Goal: Information Seeking & Learning: Learn about a topic

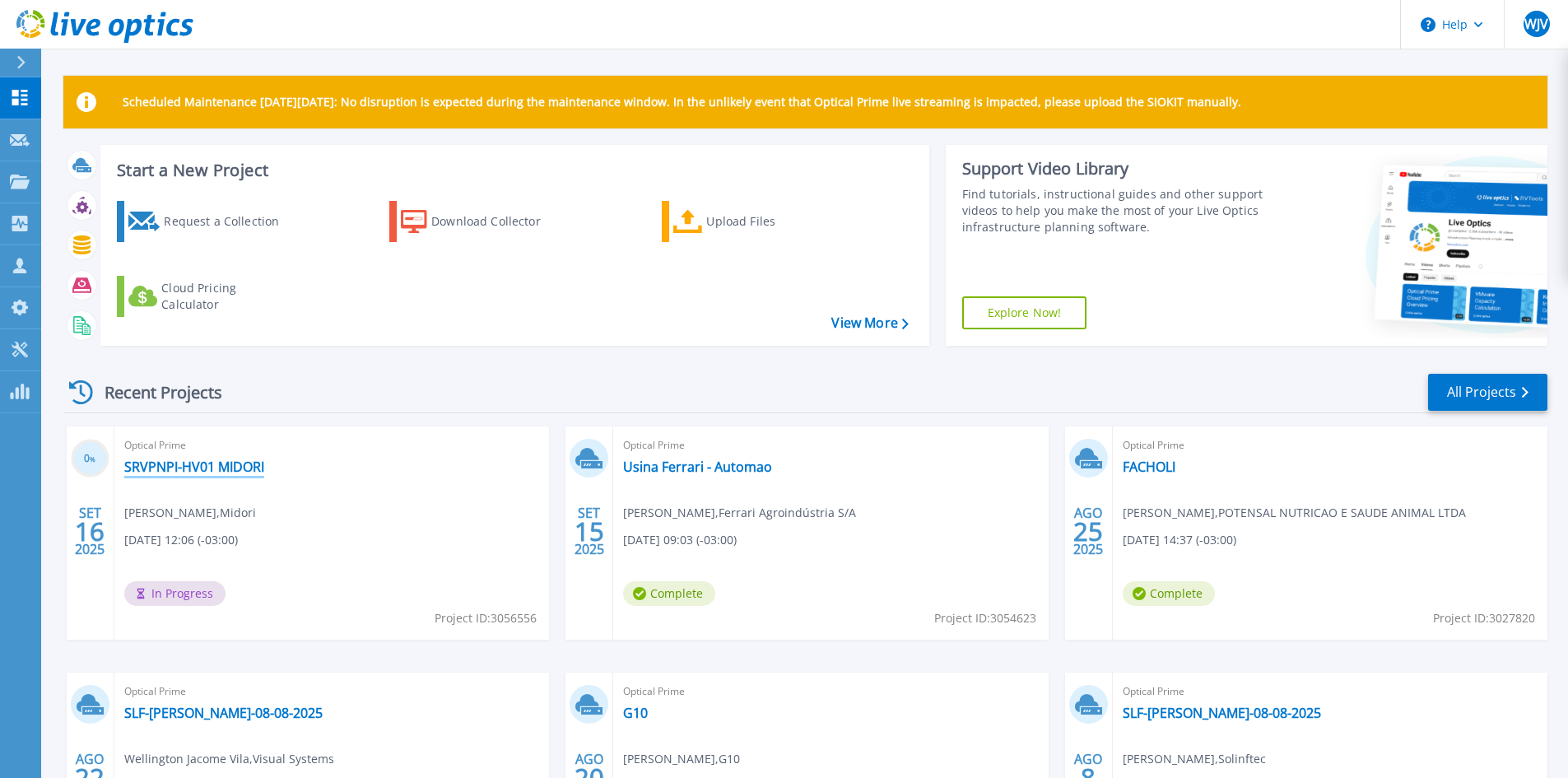
click at [231, 463] on link "SRVPNPI-HV01 MIDORI" at bounding box center [193, 467] width 140 height 16
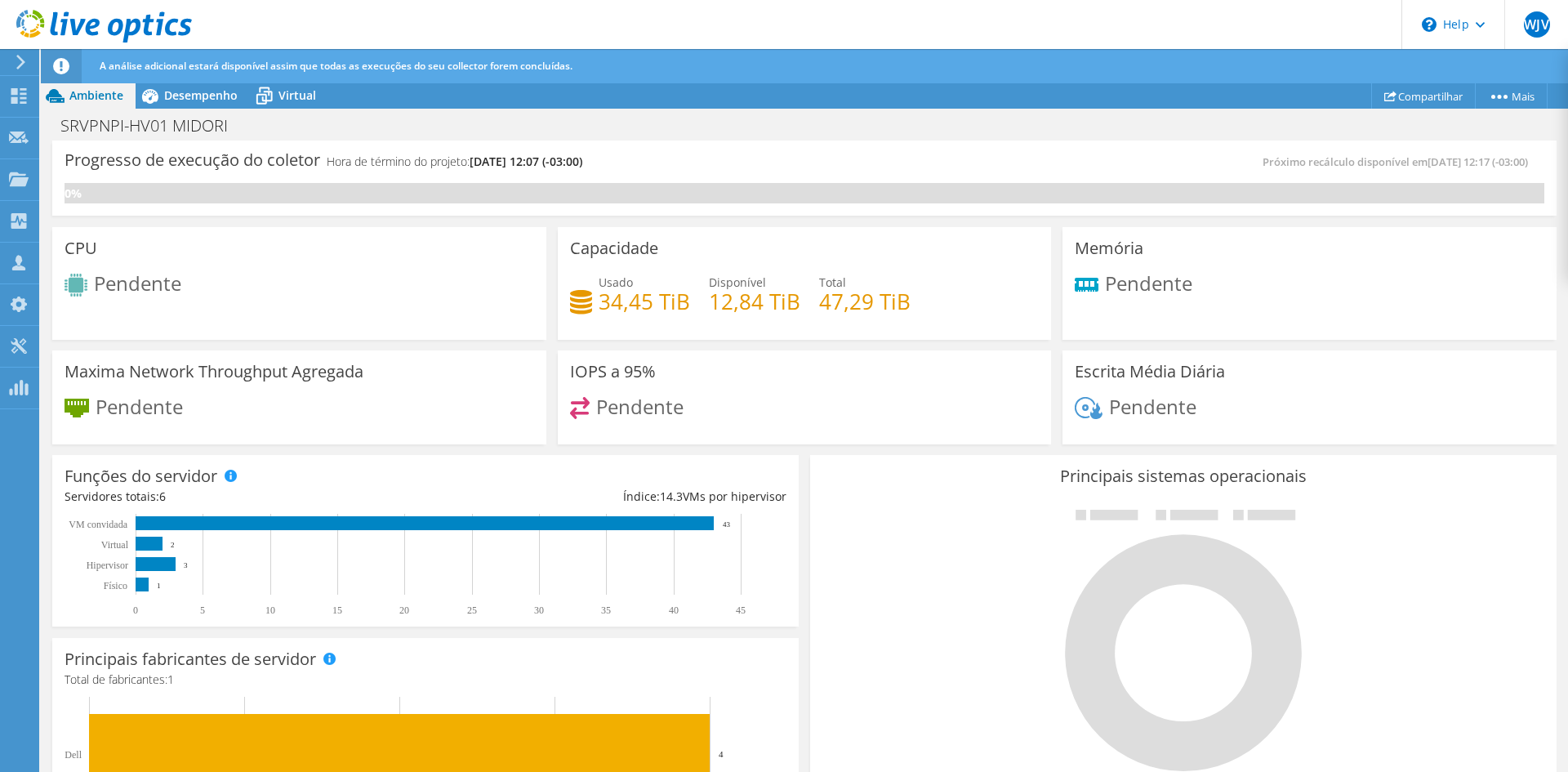
scroll to position [309, 0]
click at [931, 428] on div "Pendente" at bounding box center [804, 414] width 469 height 35
click at [219, 102] on span "Desempenho" at bounding box center [200, 94] width 73 height 15
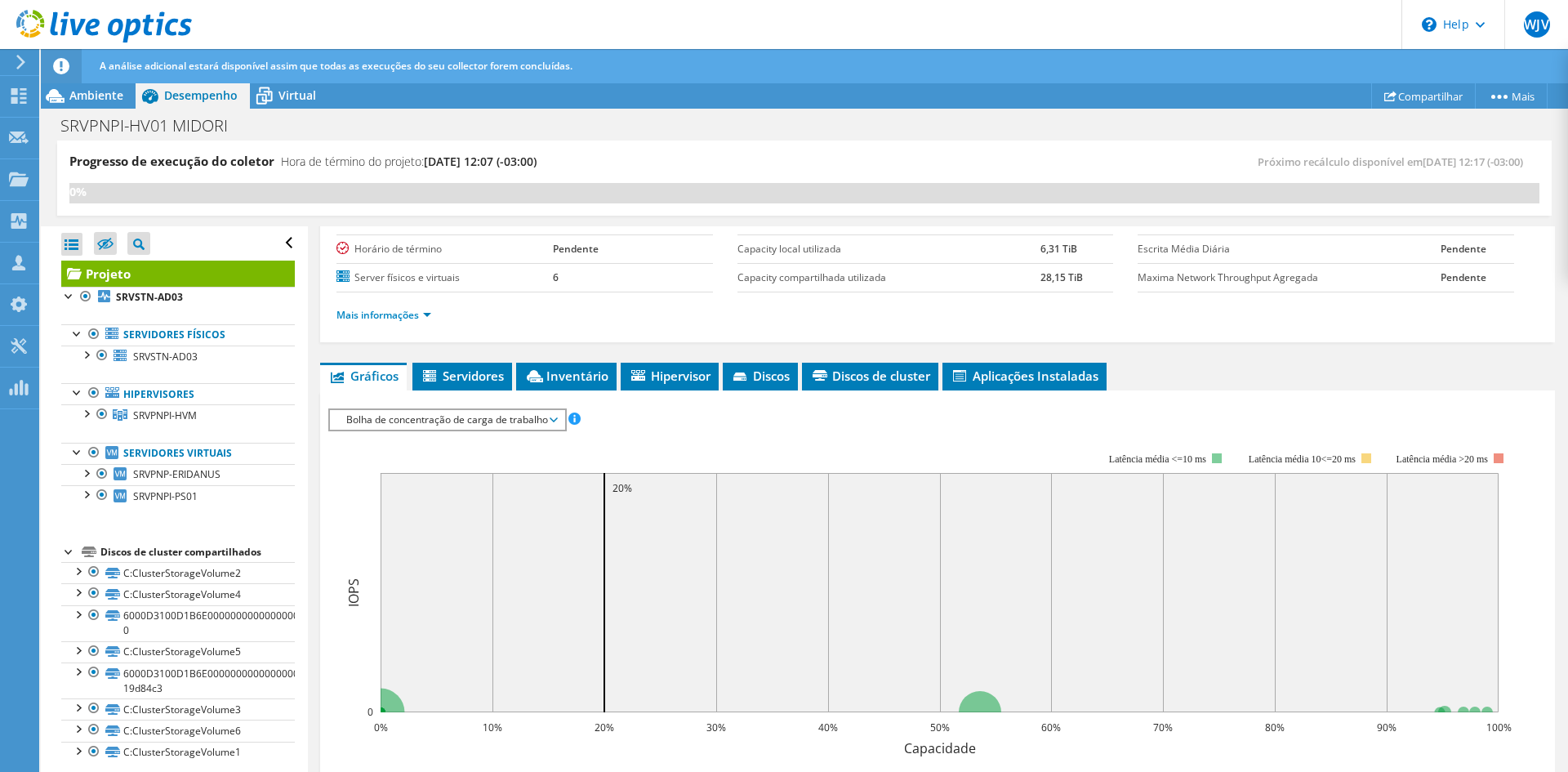
scroll to position [145, 0]
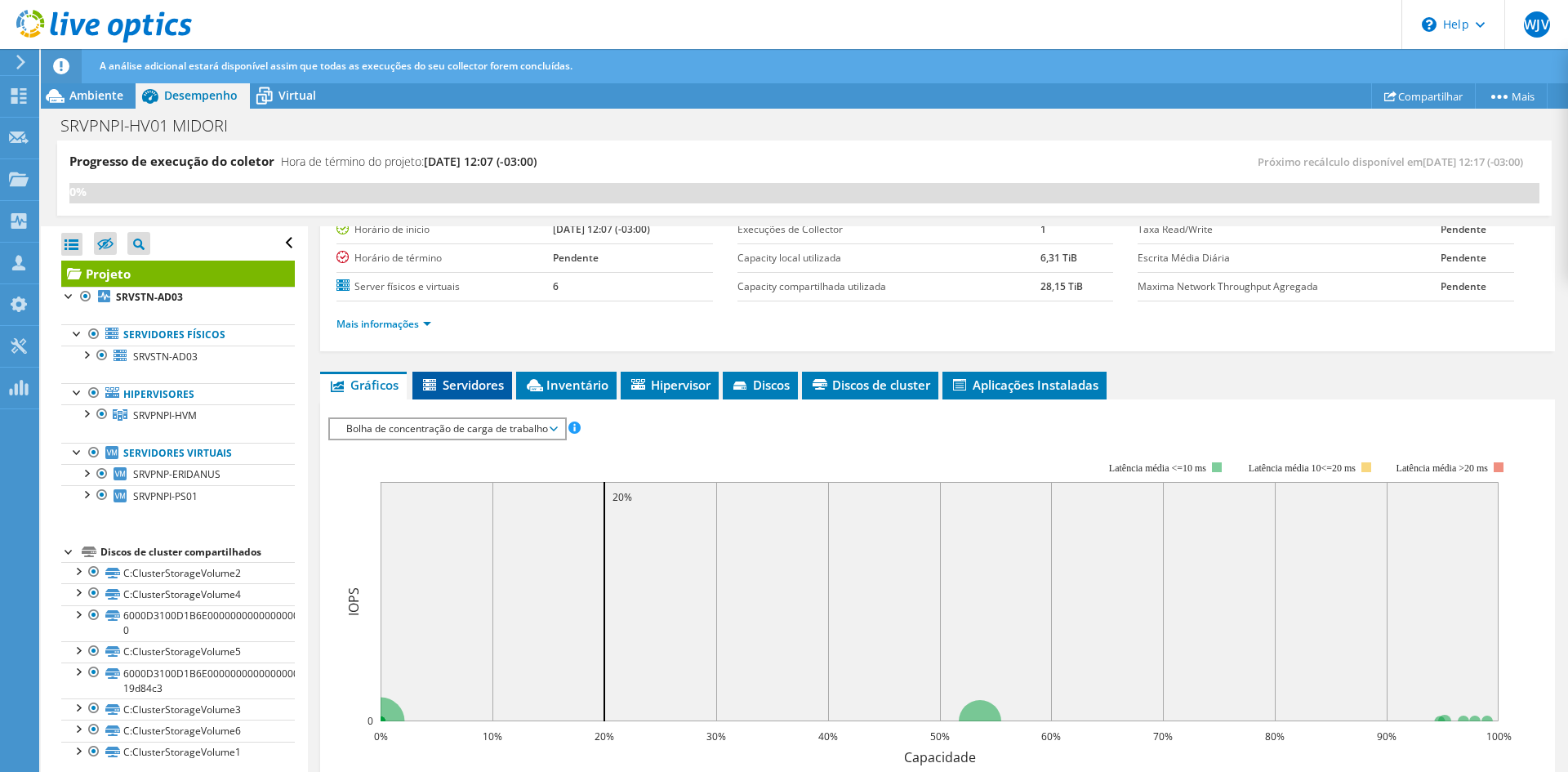
click at [445, 372] on li "Servidores" at bounding box center [462, 385] width 100 height 28
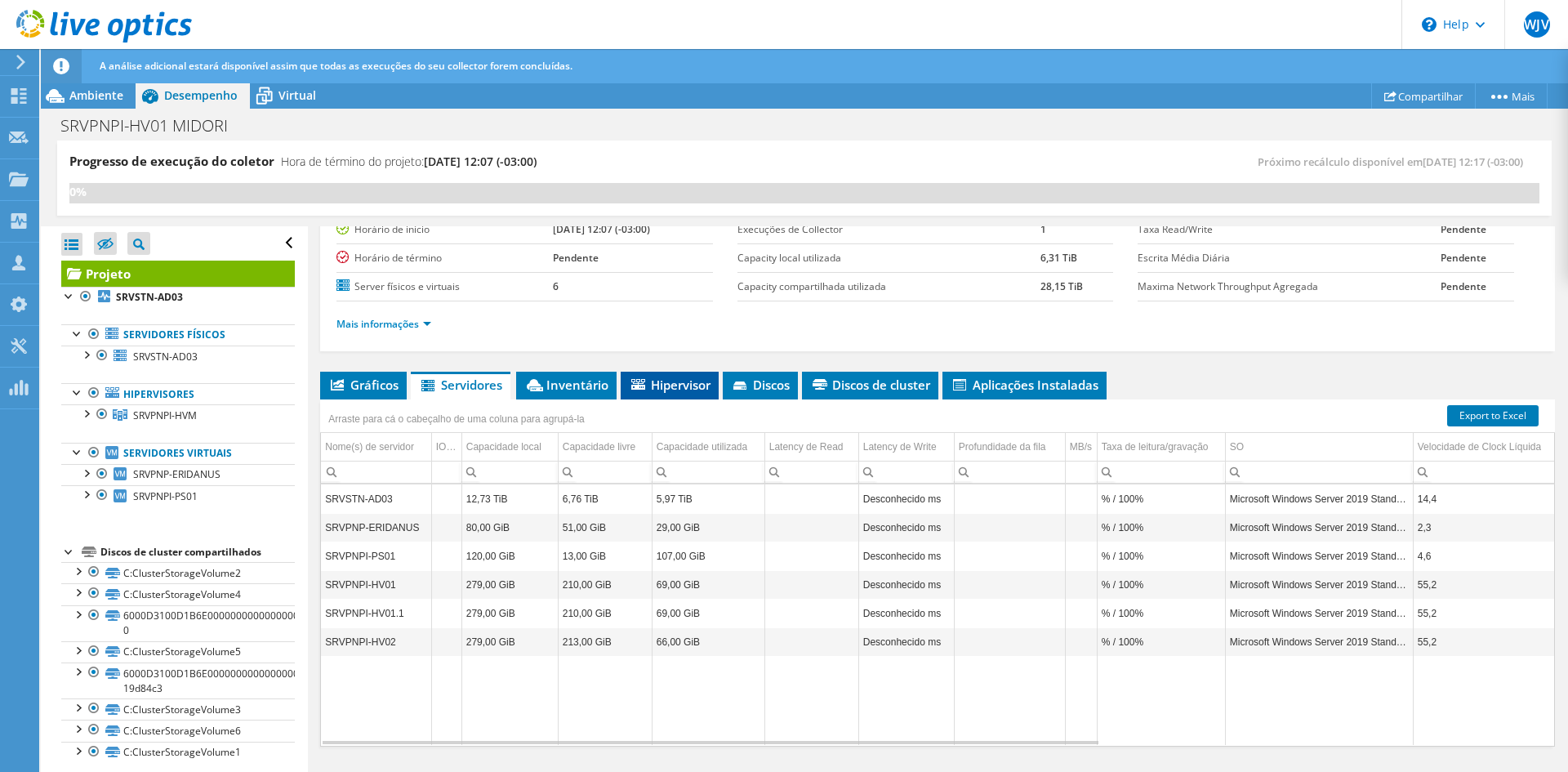
click at [678, 381] on span "Hipervisor" at bounding box center [669, 385] width 82 height 16
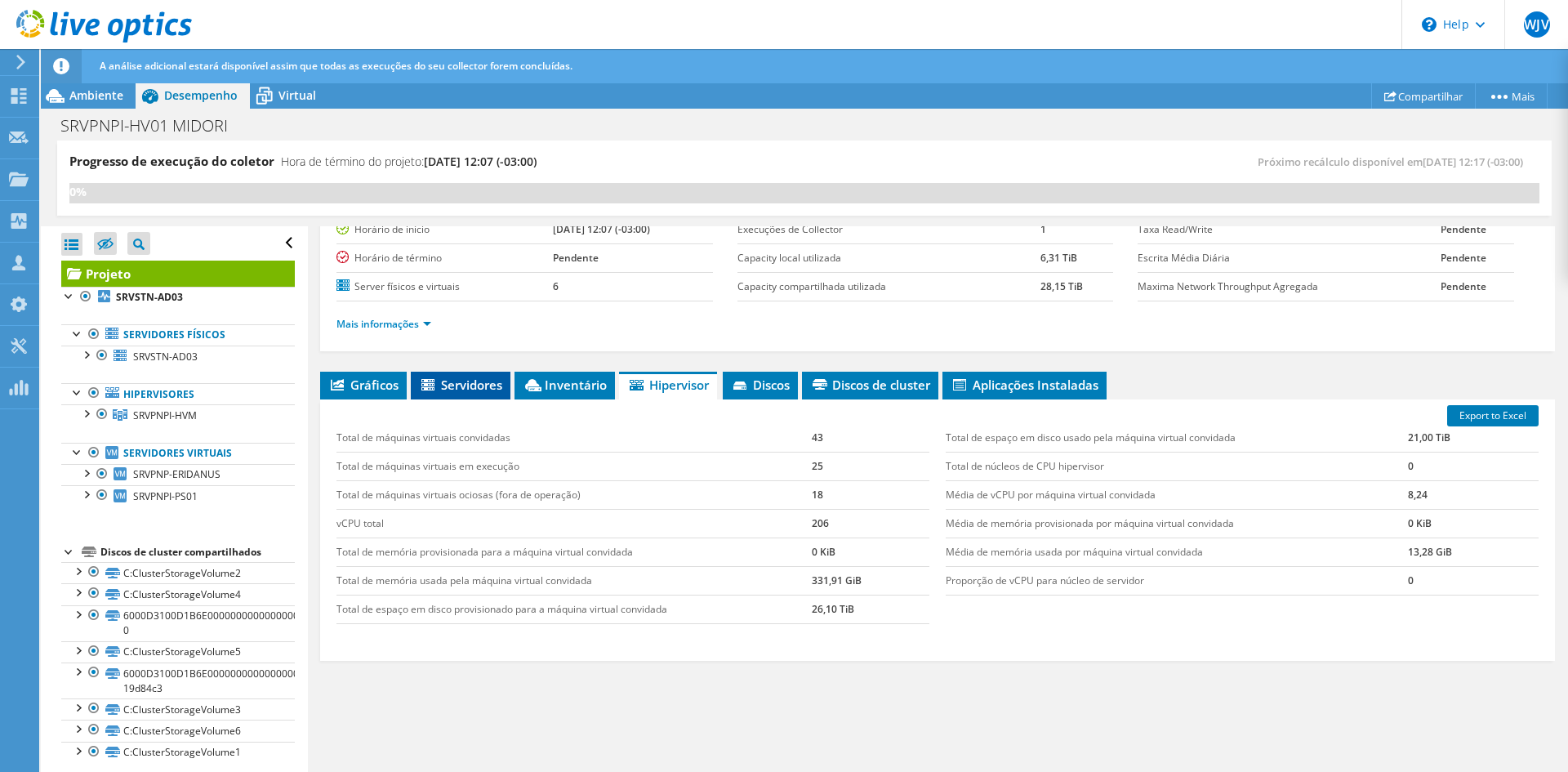
click at [461, 389] on span "Servidores" at bounding box center [461, 385] width 83 height 16
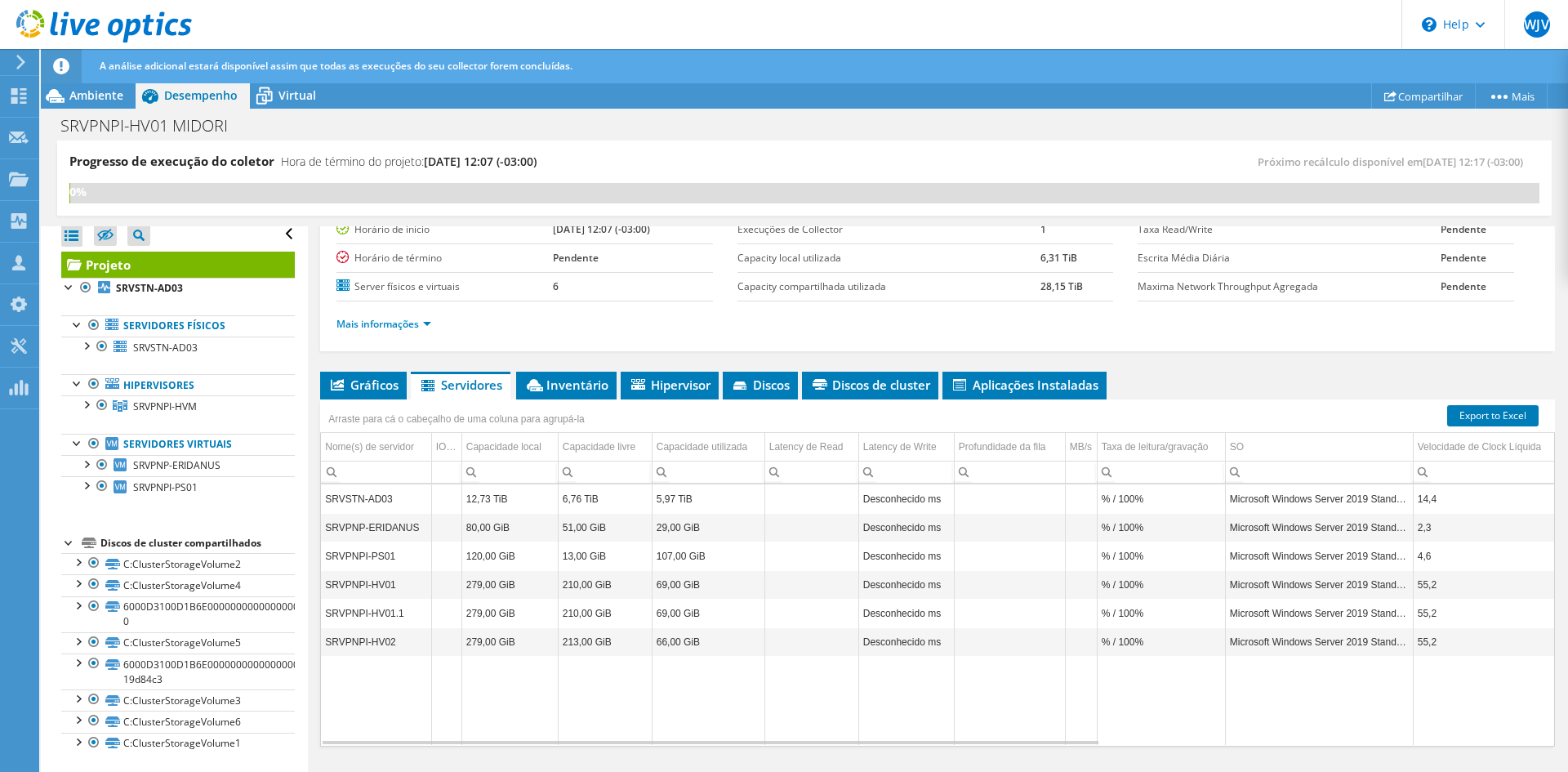
scroll to position [0, 0]
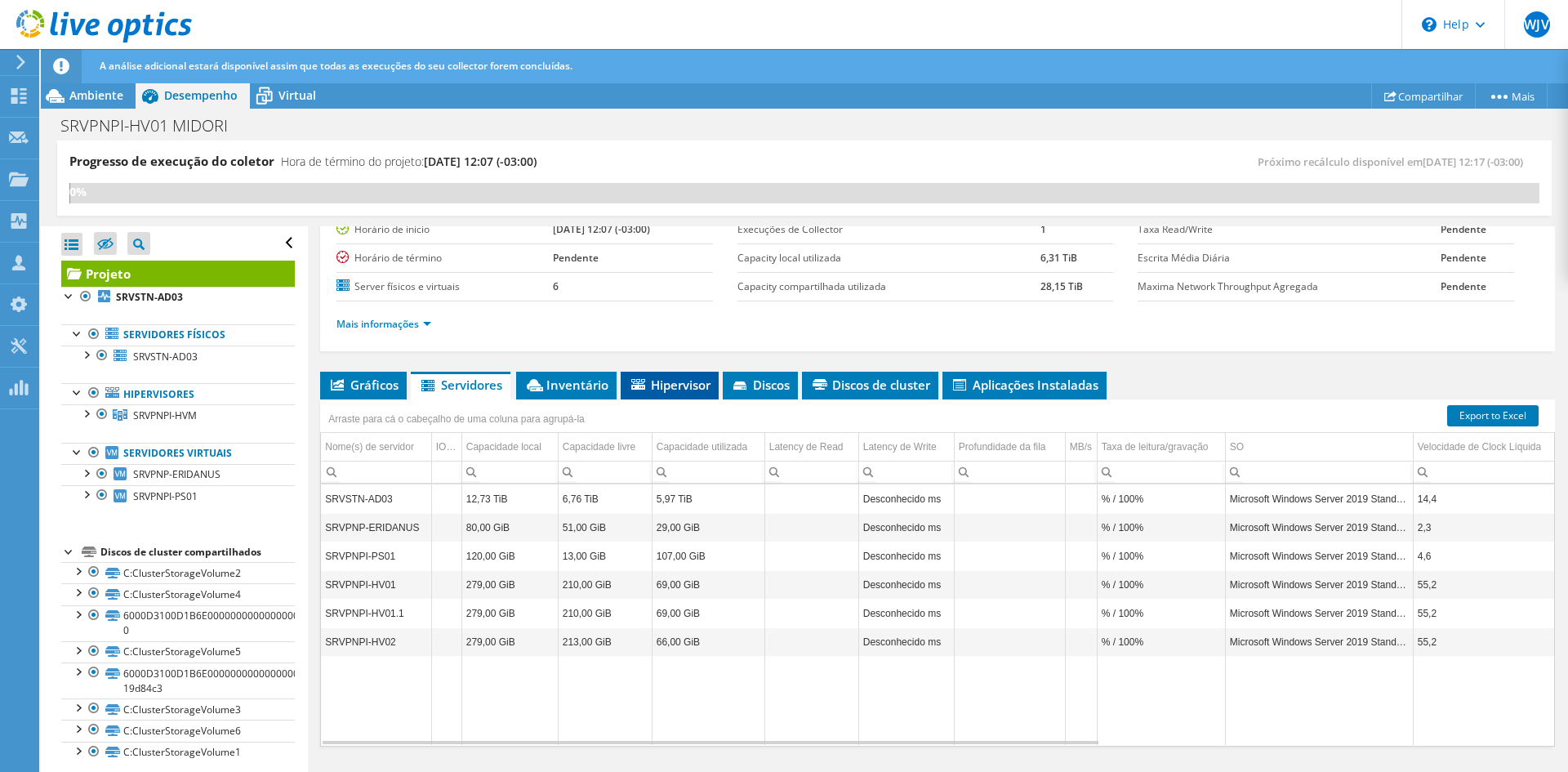
click at [665, 385] on span "Hipervisor" at bounding box center [669, 385] width 82 height 16
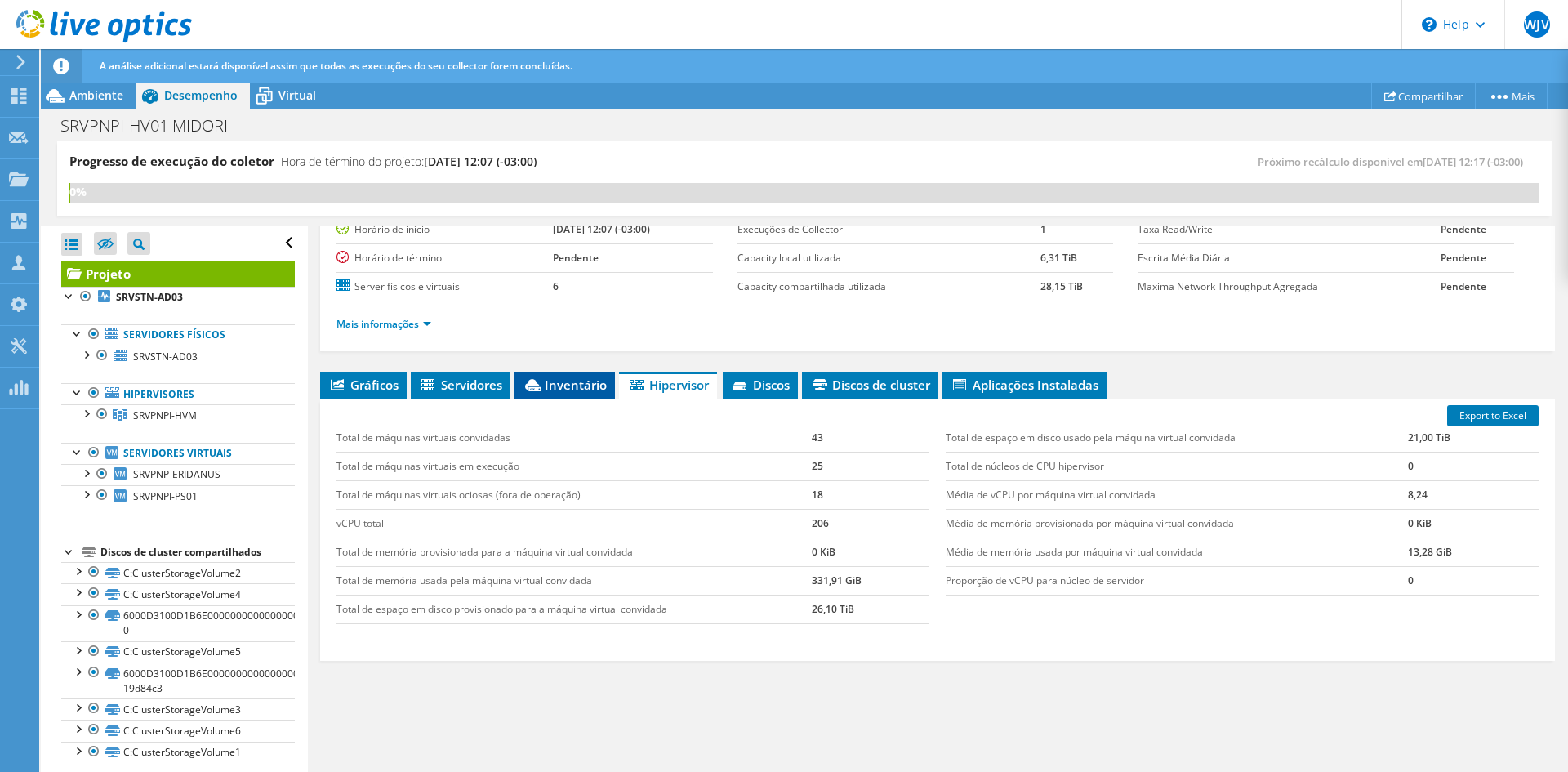
click at [542, 387] on icon at bounding box center [534, 385] width 16 height 13
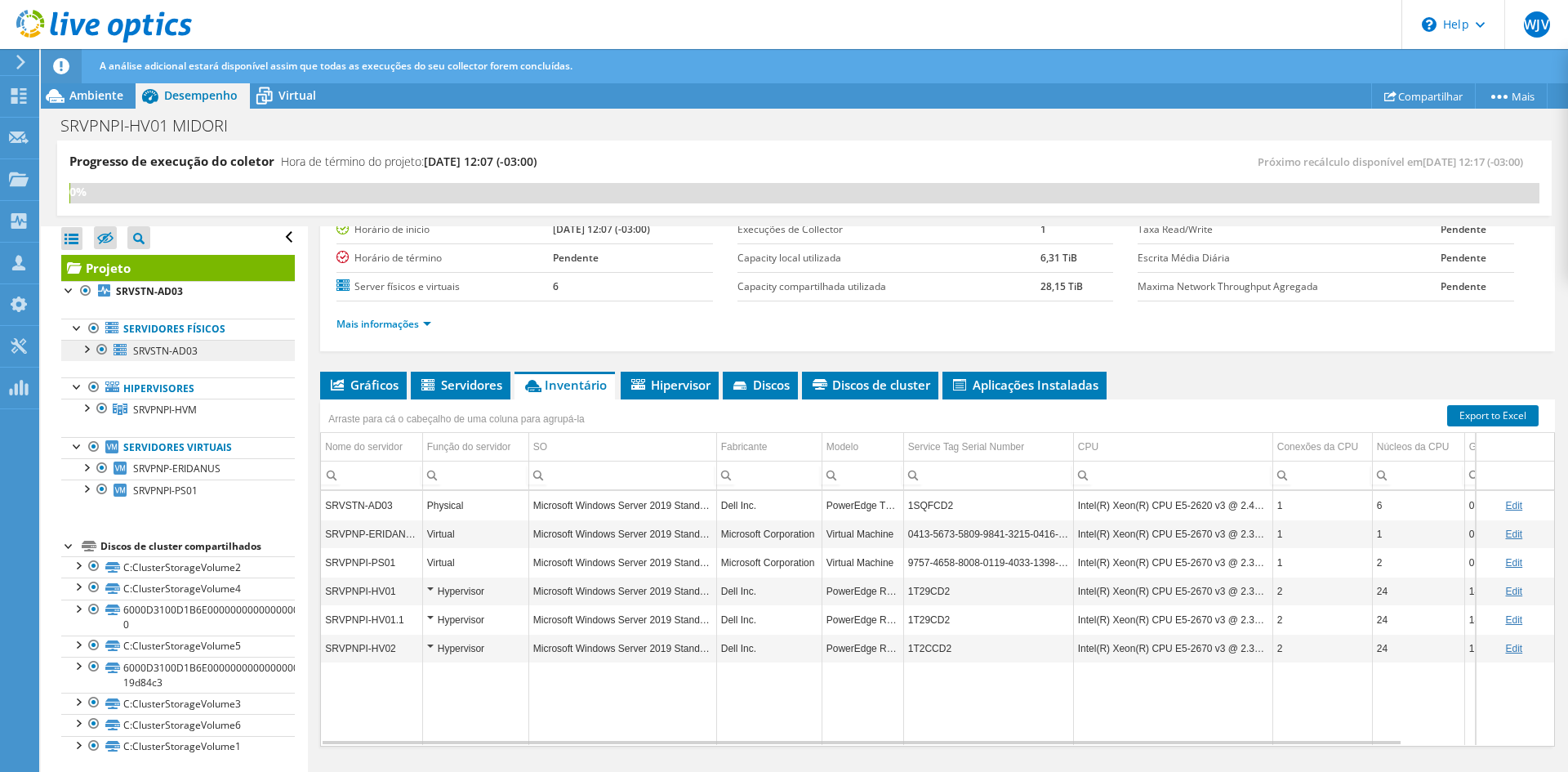
scroll to position [9, 0]
click at [83, 345] on div at bounding box center [86, 344] width 16 height 16
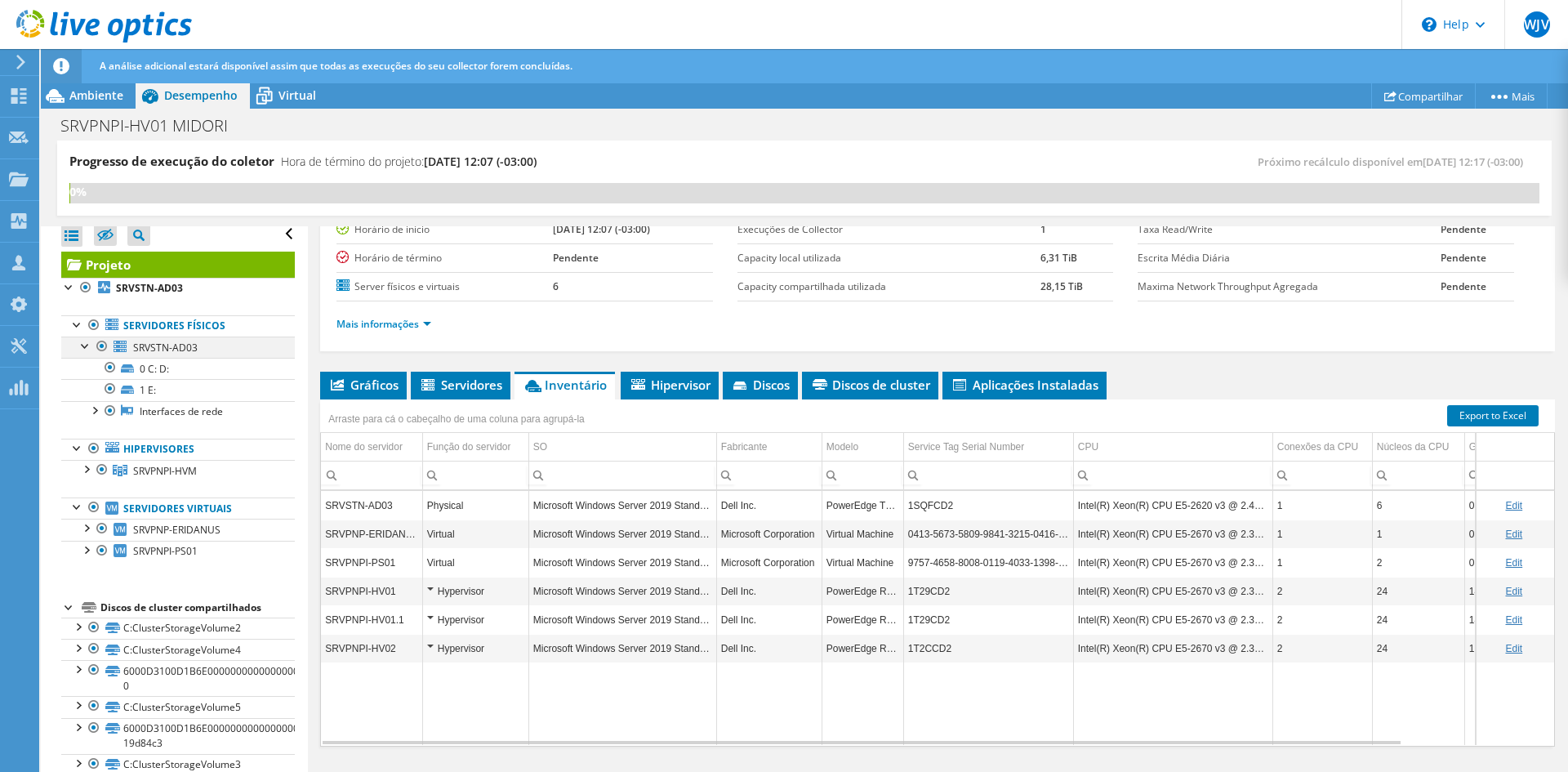
click at [83, 345] on div at bounding box center [86, 344] width 16 height 16
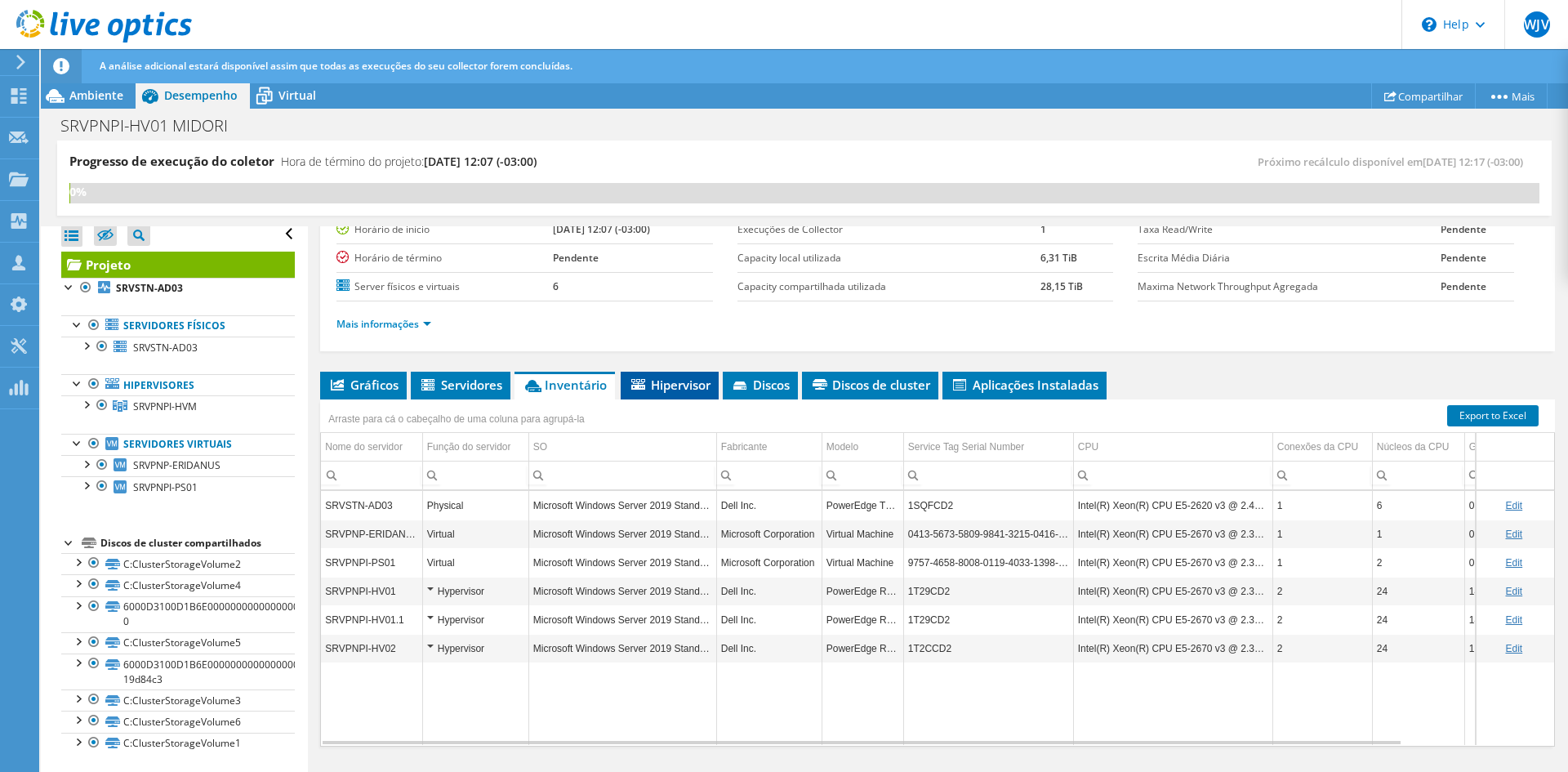
click at [663, 381] on span "Hipervisor" at bounding box center [669, 385] width 82 height 16
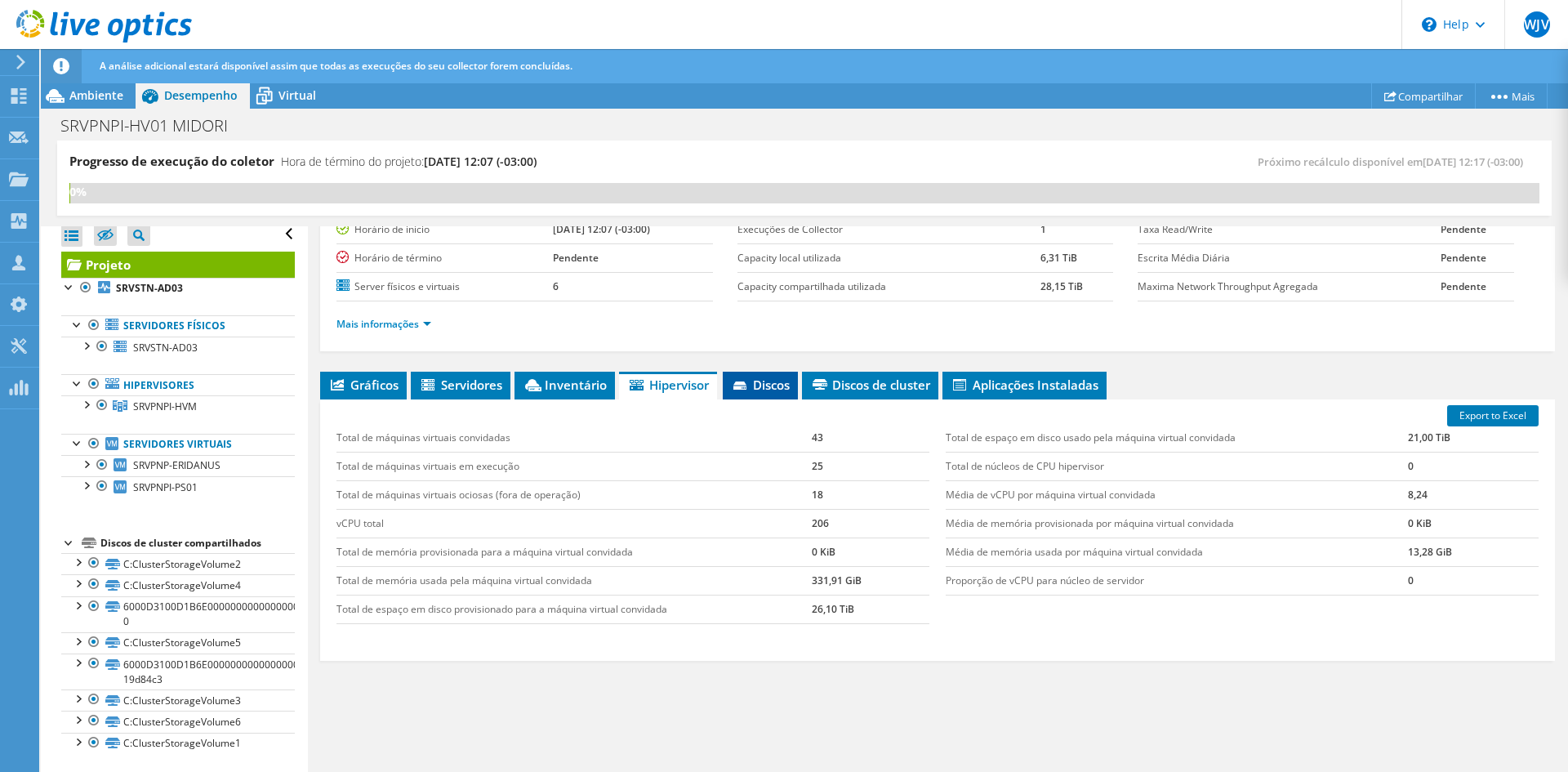
click at [755, 394] on li "Discos" at bounding box center [760, 385] width 75 height 28
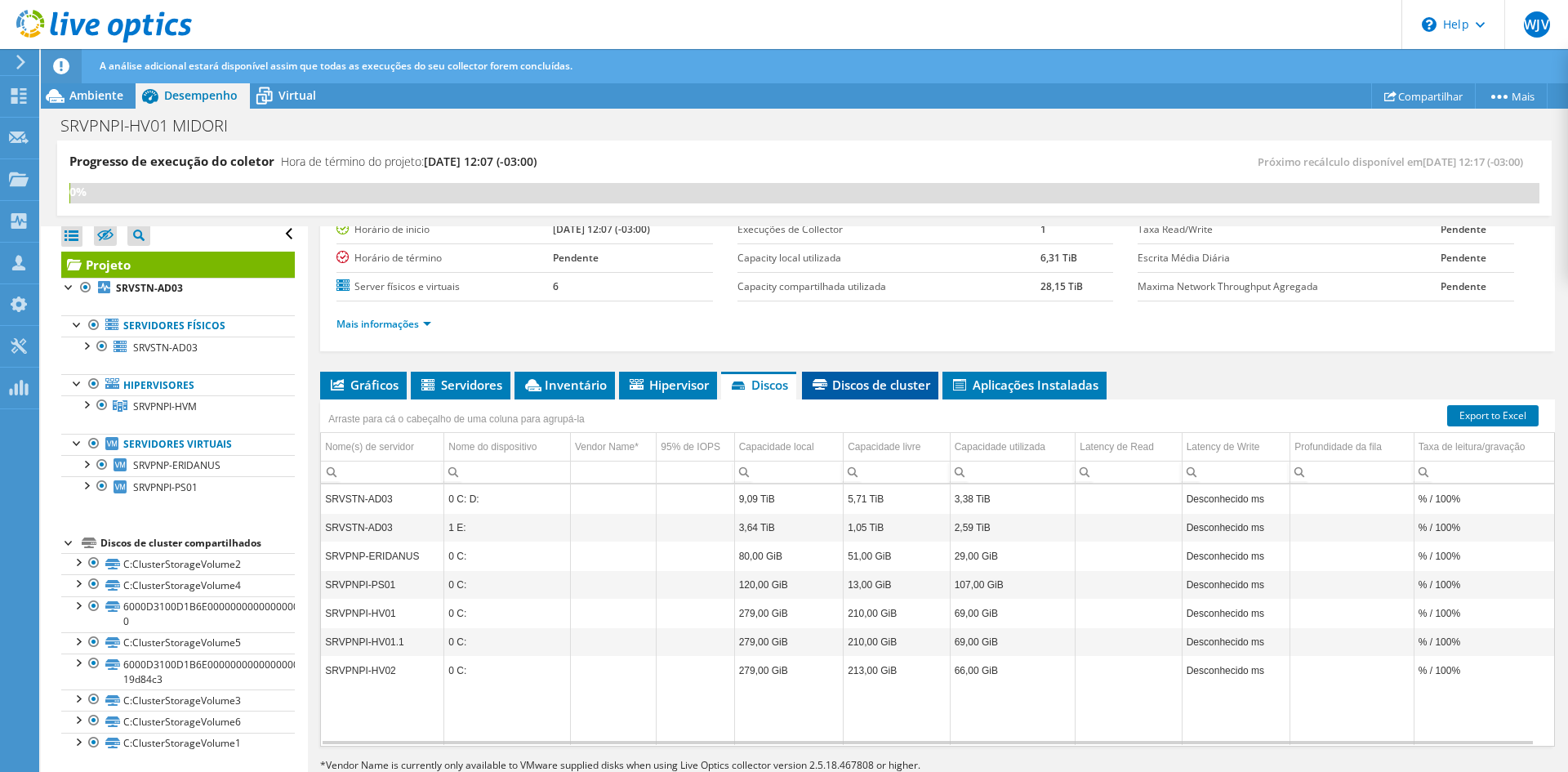
click at [893, 395] on li "Discos de cluster" at bounding box center [870, 385] width 137 height 28
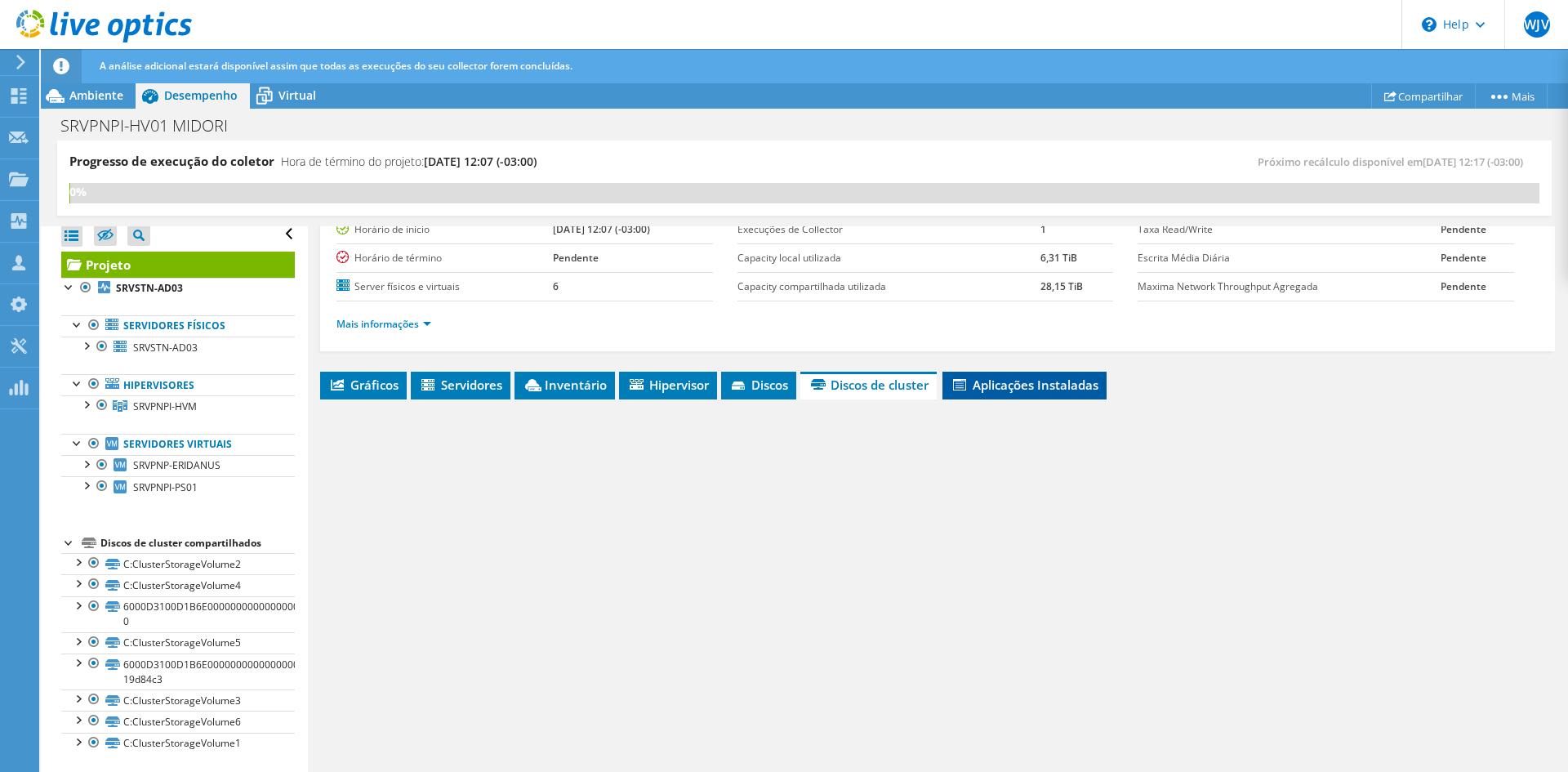
click at [1017, 385] on span "Aplicações Instaladas" at bounding box center [1024, 385] width 148 height 16
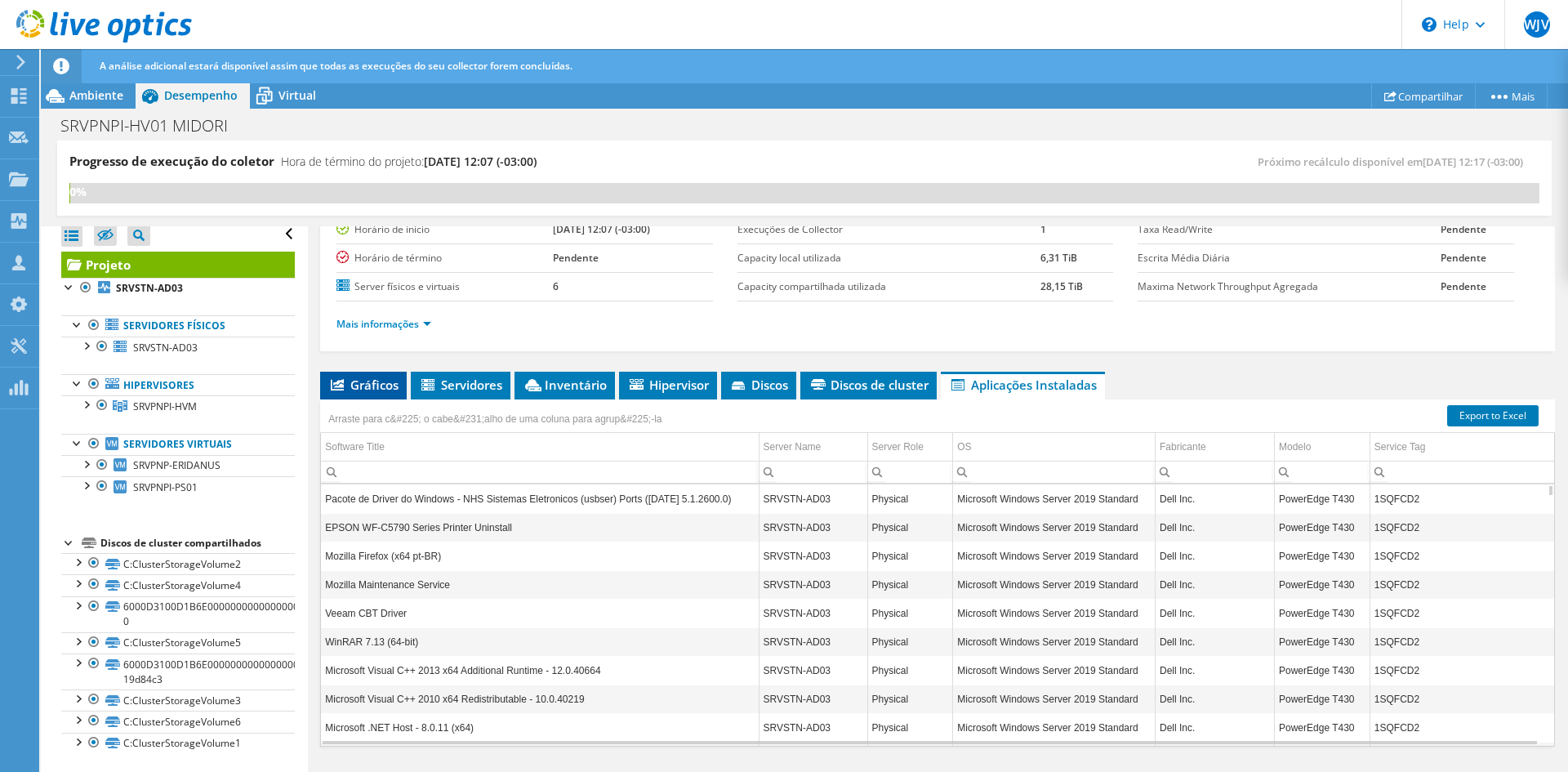
click at [373, 396] on li "Gráficos" at bounding box center [363, 385] width 87 height 28
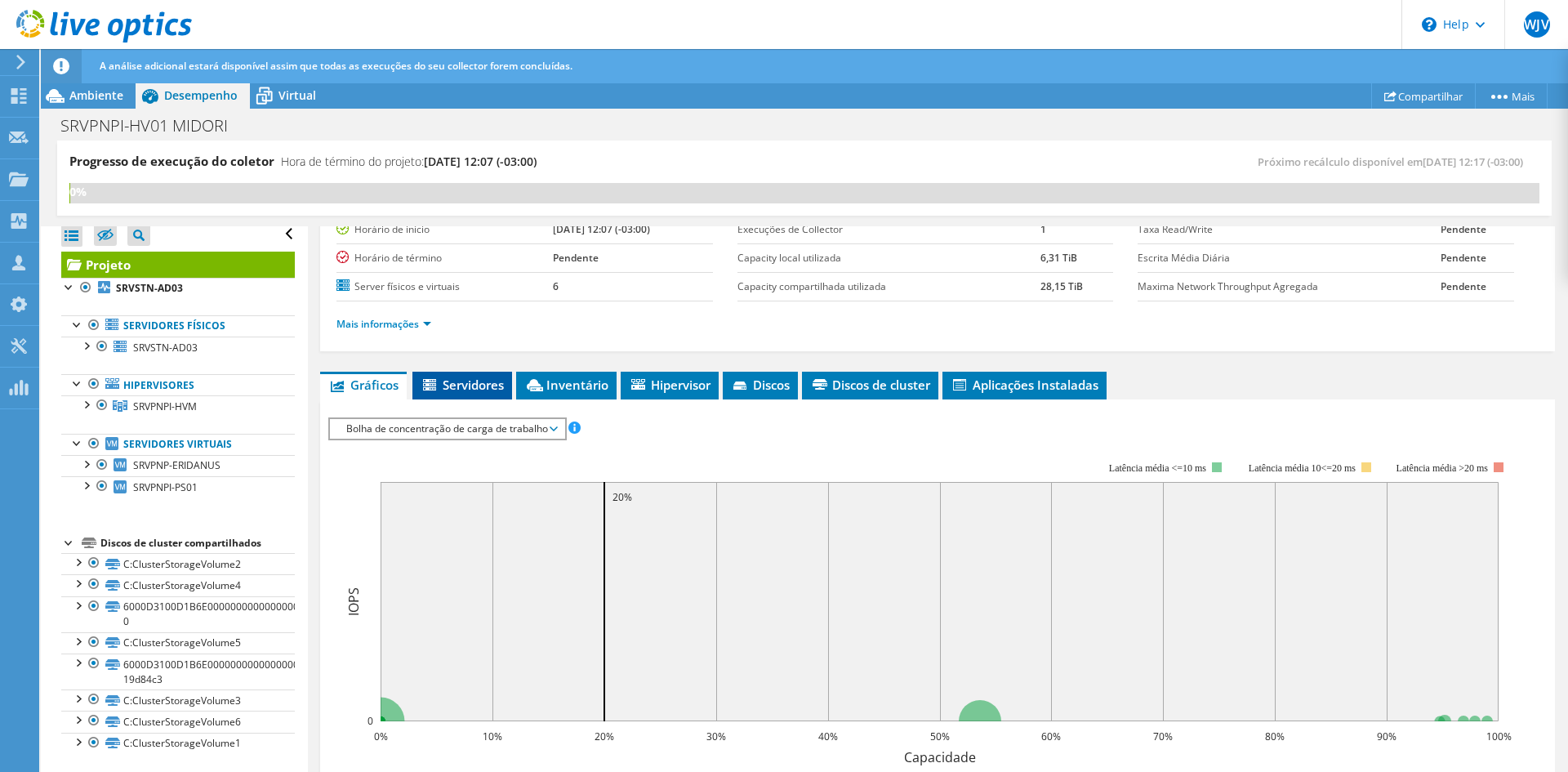
click at [467, 381] on span "Servidores" at bounding box center [462, 385] width 83 height 16
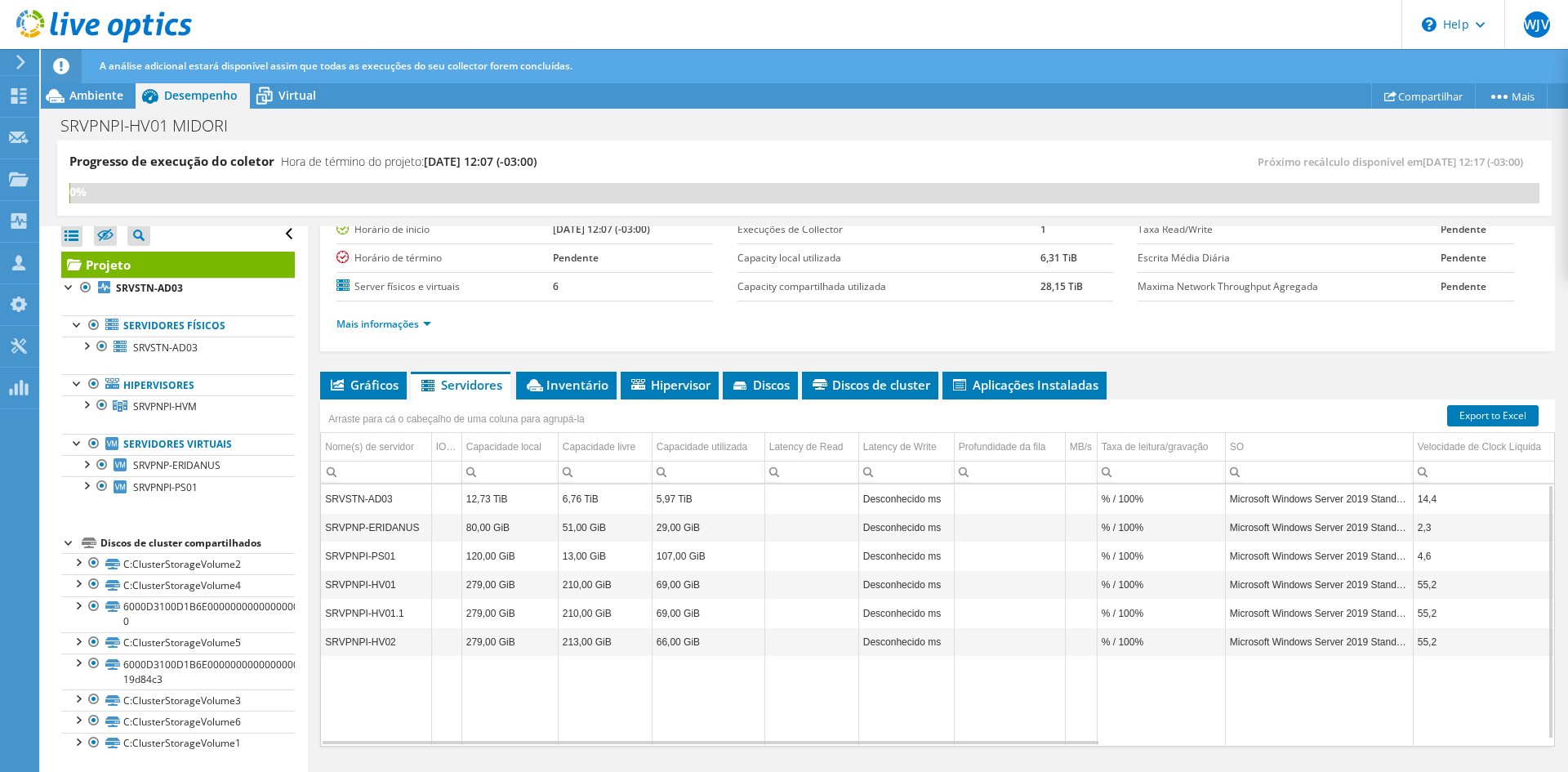
click at [369, 600] on td "SRVPNPI-HV01.1" at bounding box center [376, 613] width 111 height 29
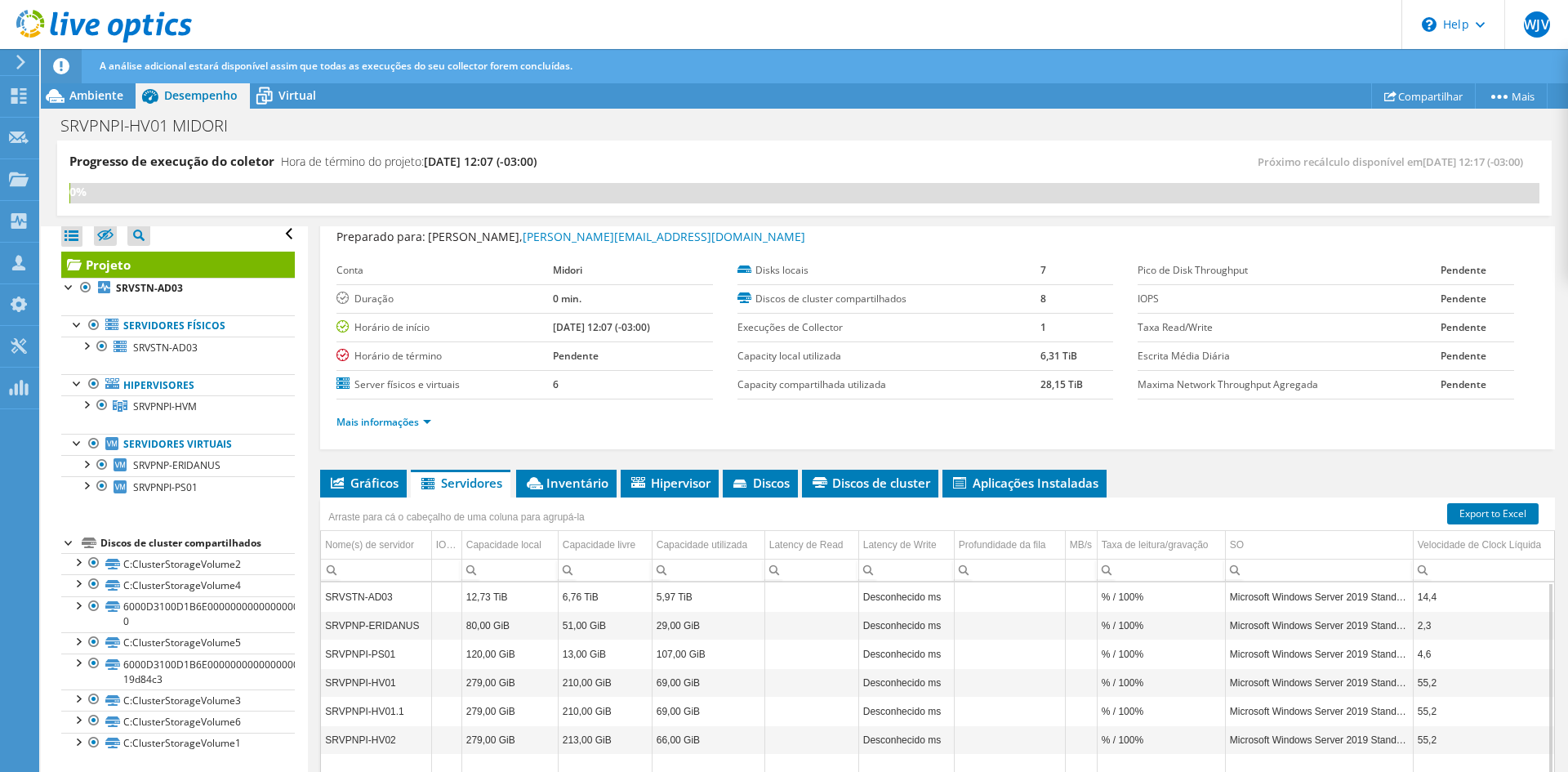
scroll to position [0, 0]
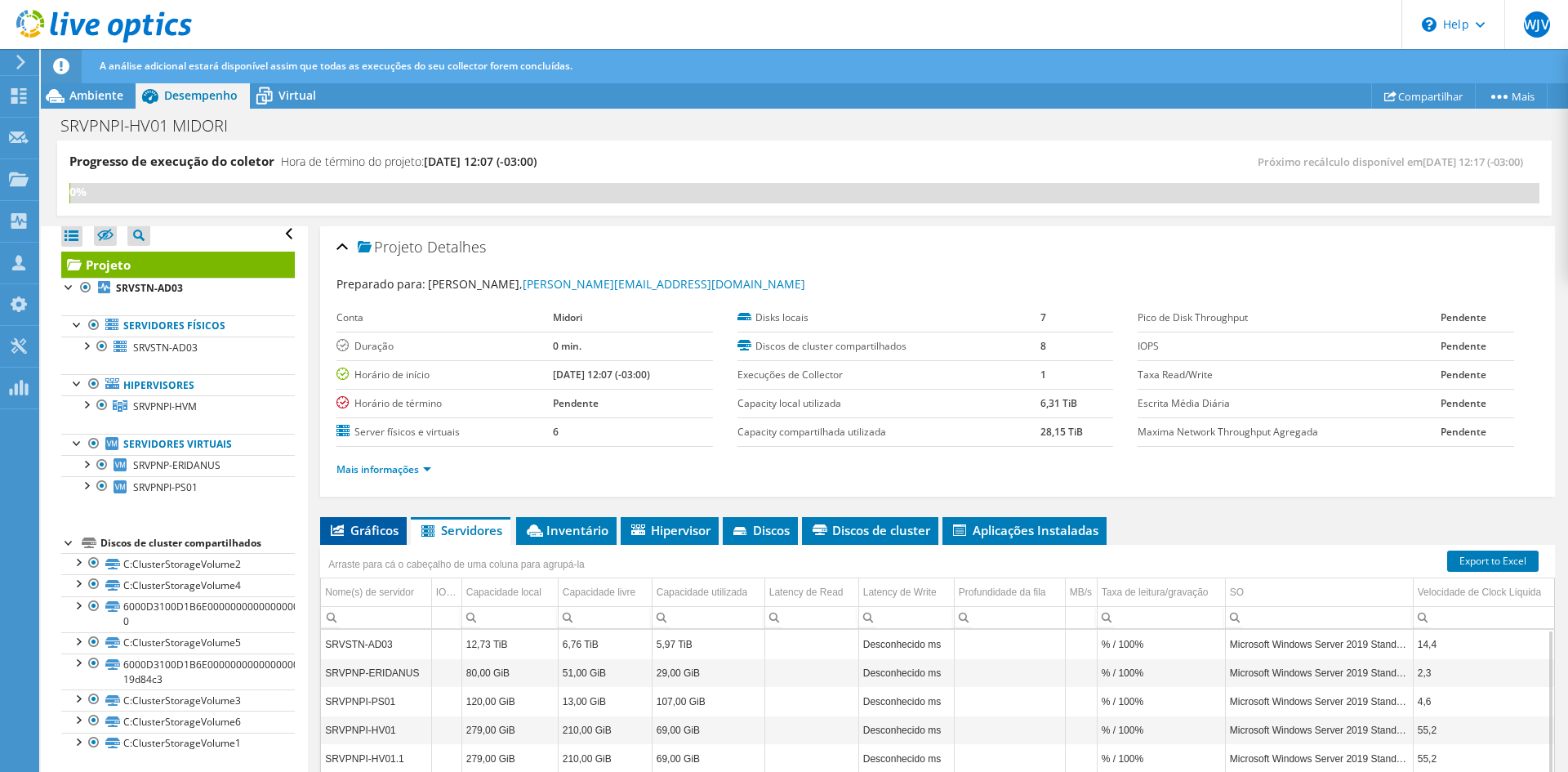
click at [348, 527] on span "Gráficos" at bounding box center [363, 530] width 71 height 16
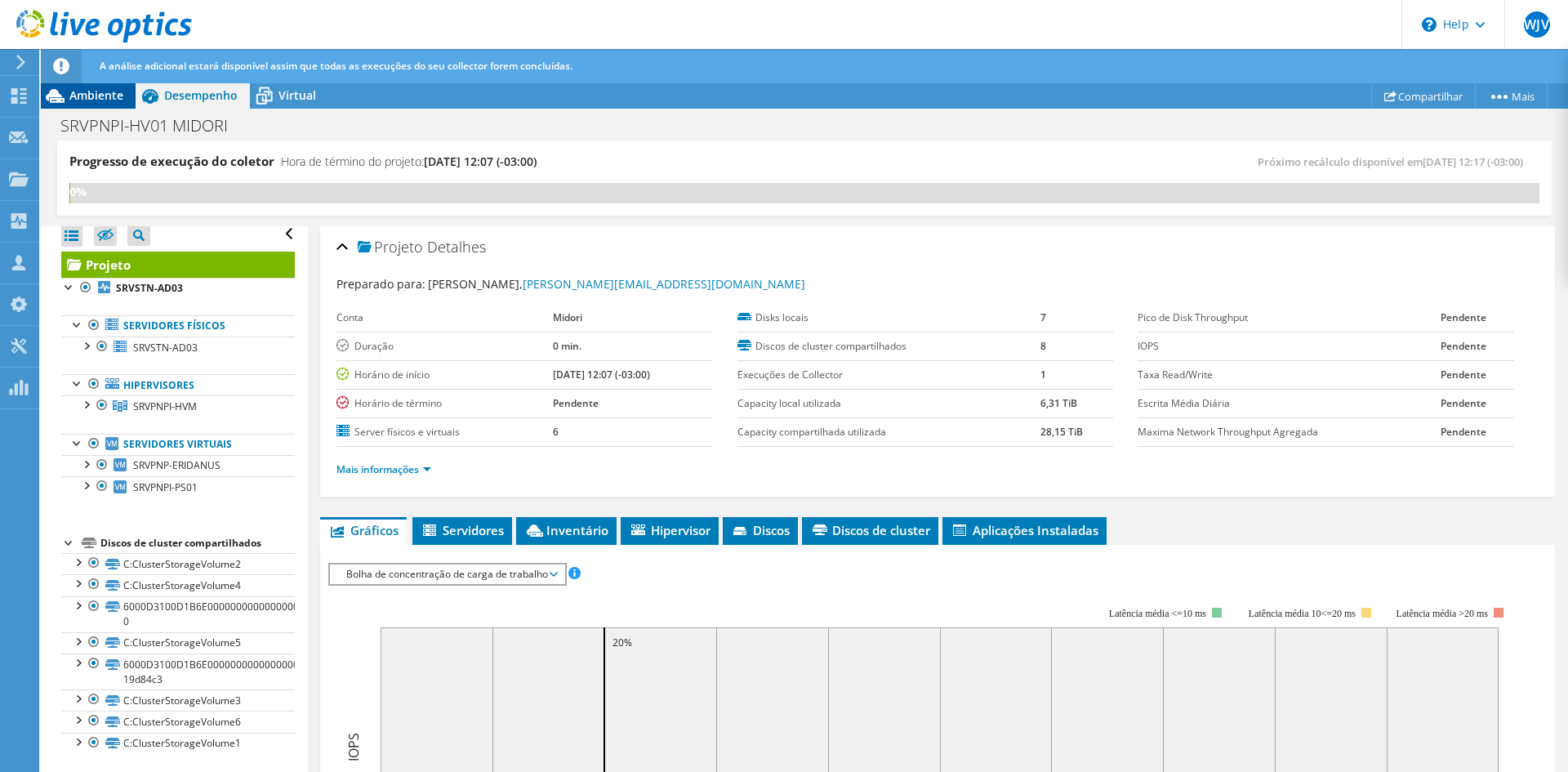
click at [94, 101] on span "Ambiente" at bounding box center [97, 94] width 54 height 15
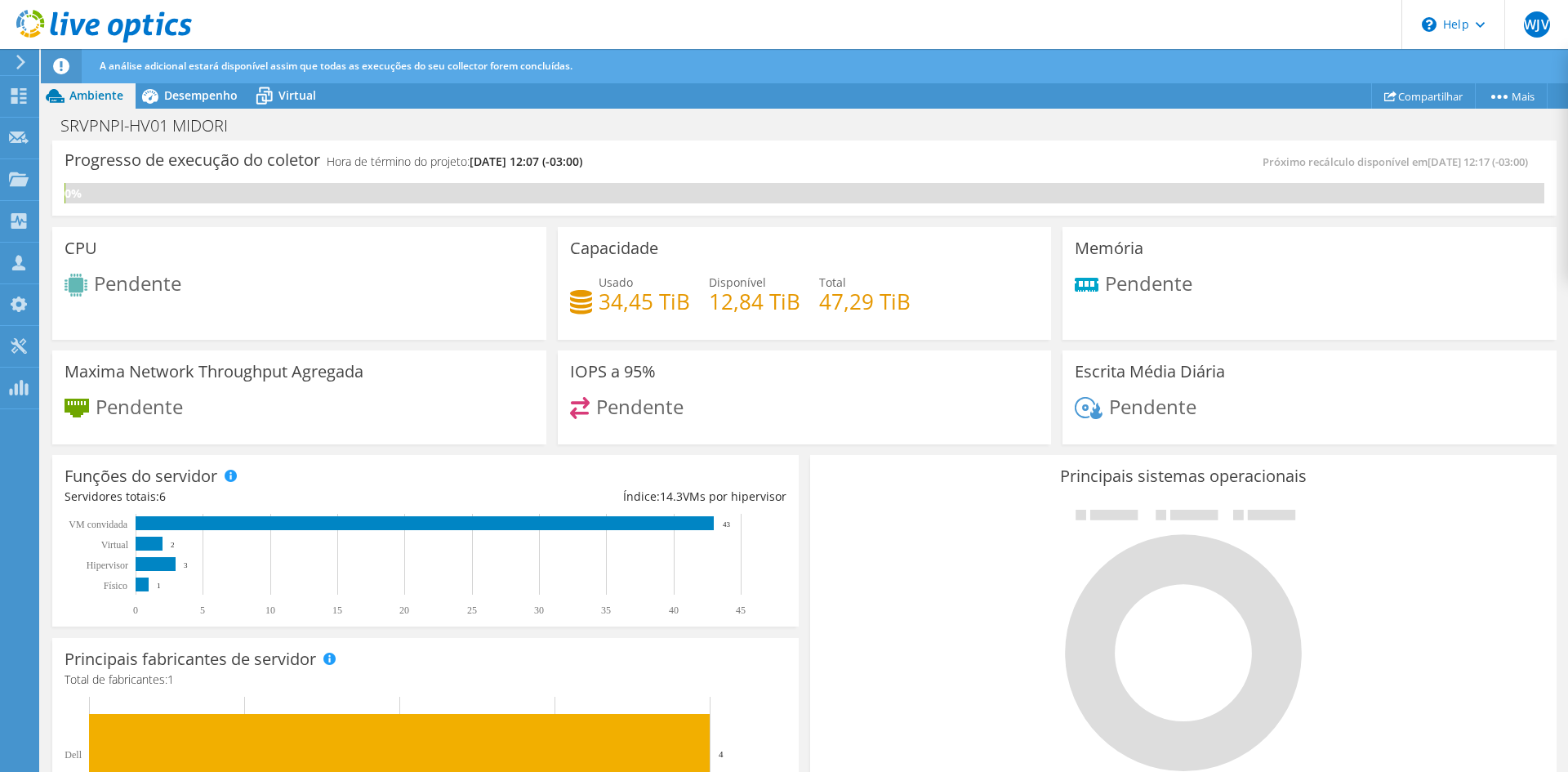
scroll to position [472, 0]
click at [212, 92] on span "Desempenho" at bounding box center [200, 94] width 73 height 15
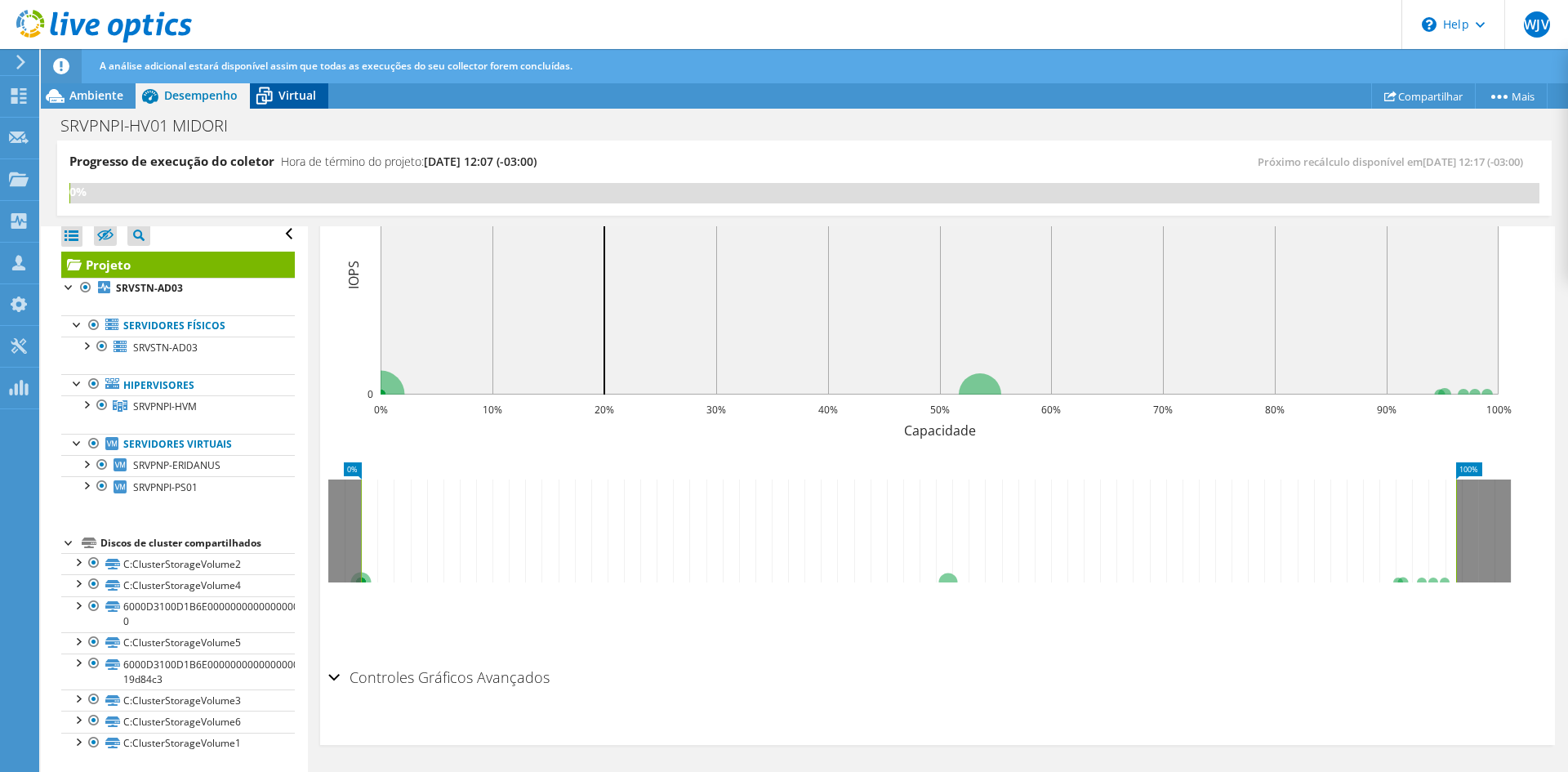
drag, startPoint x: 309, startPoint y: 102, endPoint x: 298, endPoint y: 107, distance: 12.1
click at [308, 101] on span "Virtual" at bounding box center [296, 94] width 37 height 15
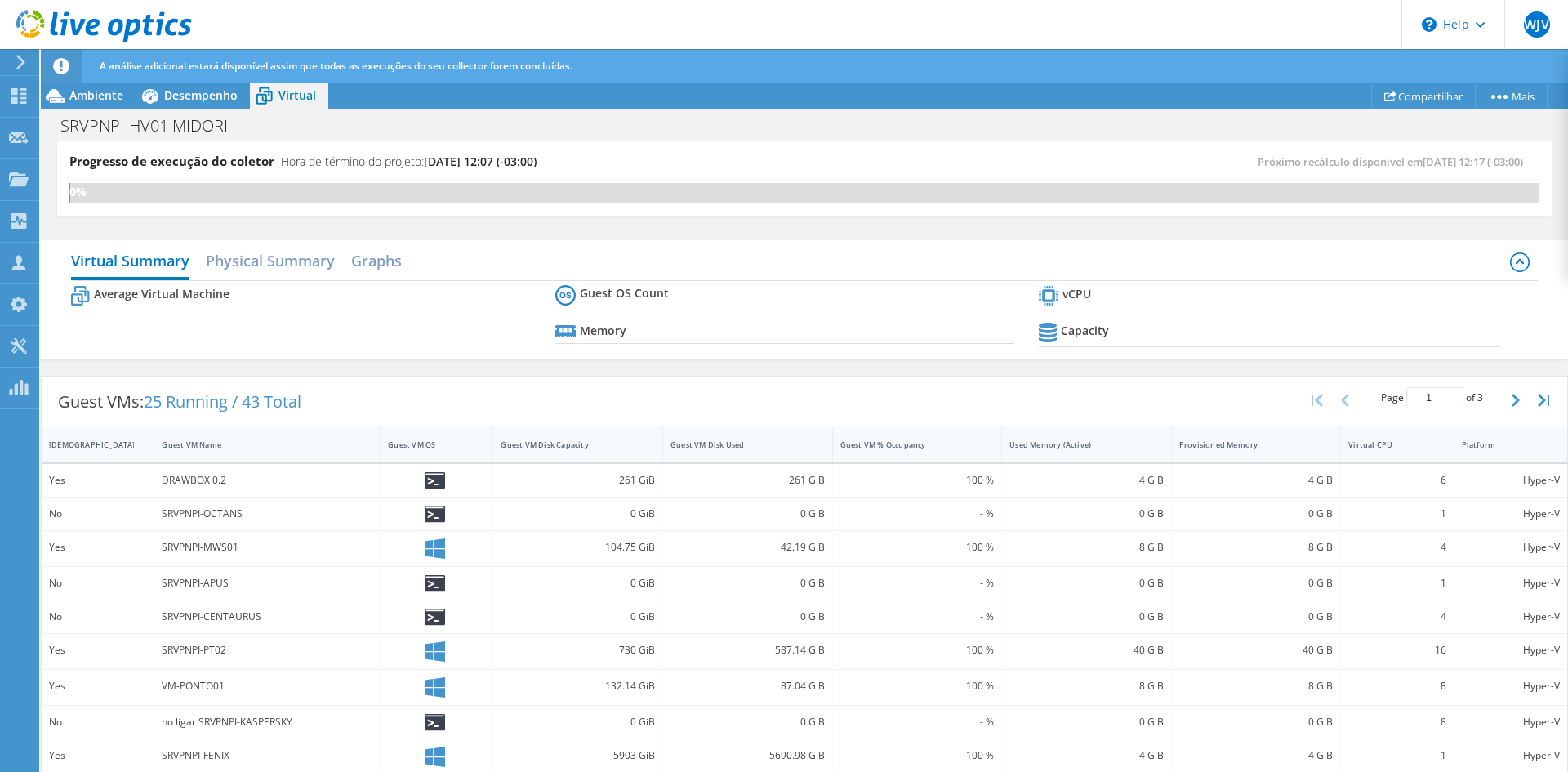
click at [61, 79] on div at bounding box center [61, 66] width 41 height 34
click at [90, 94] on span "Ambiente" at bounding box center [97, 94] width 54 height 15
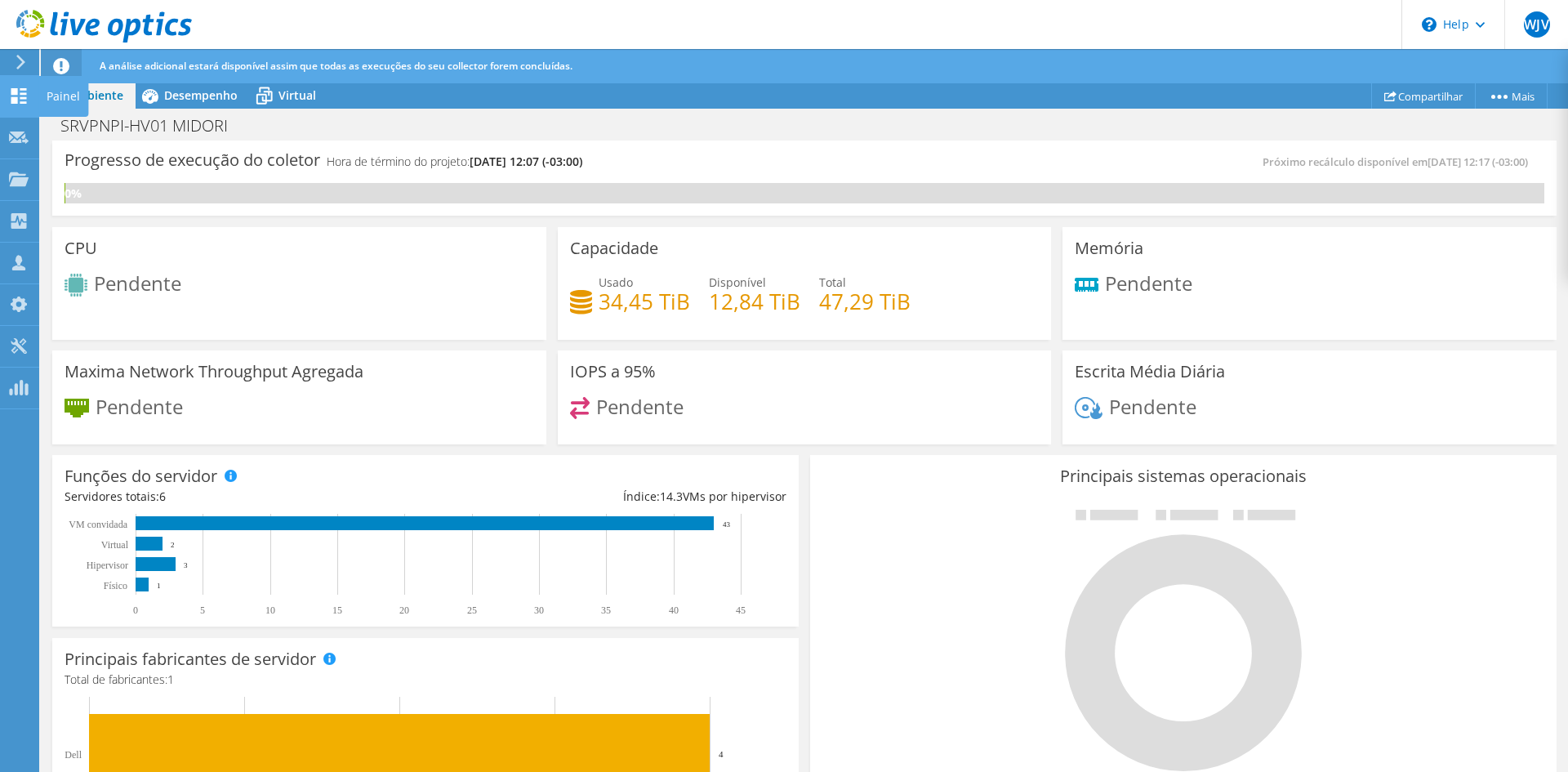
click at [15, 99] on use at bounding box center [19, 95] width 15 height 15
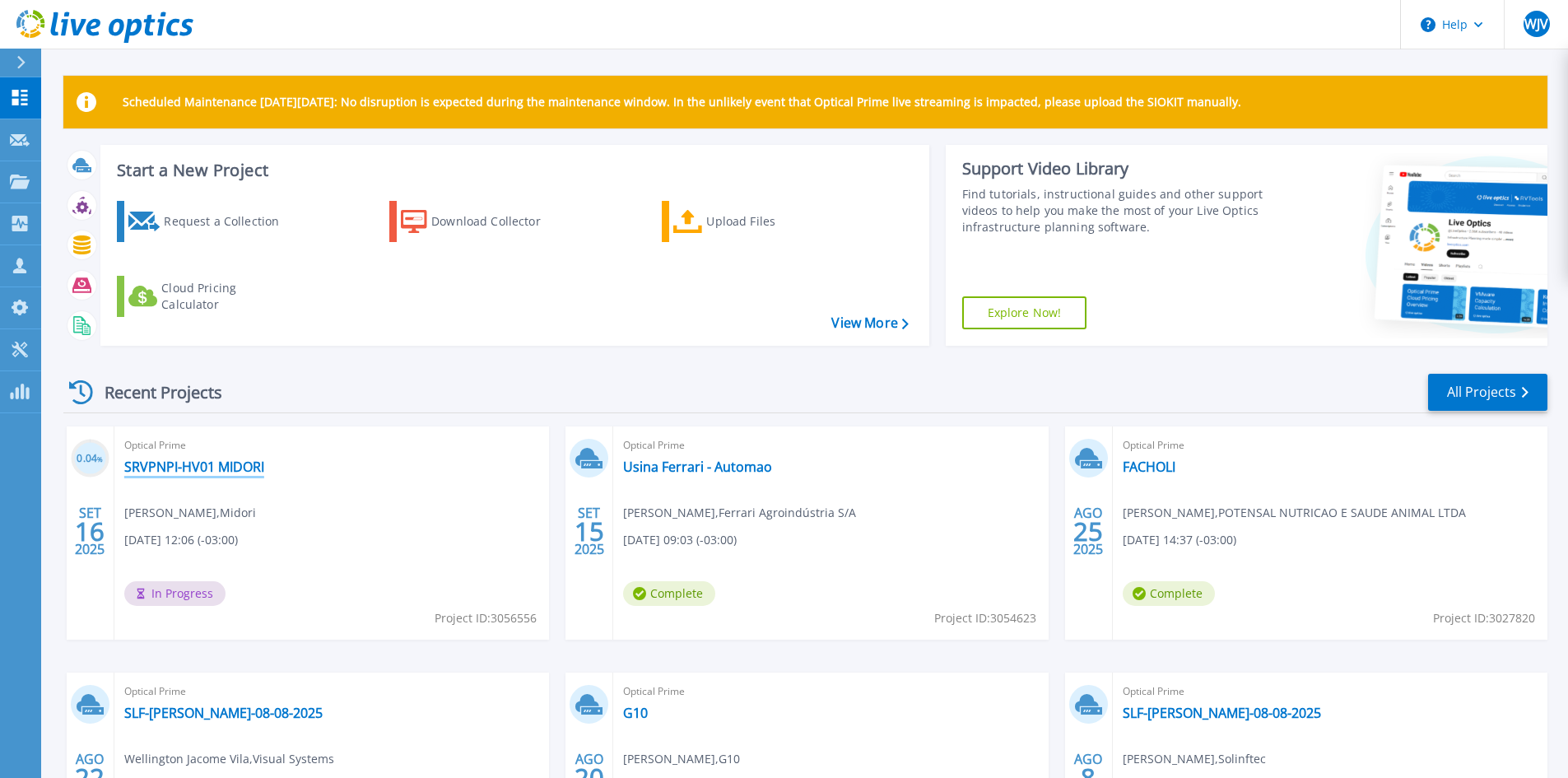
click at [238, 465] on link "SRVPNPI-HV01 MIDORI" at bounding box center [193, 467] width 140 height 16
